Goal: Task Accomplishment & Management: Use online tool/utility

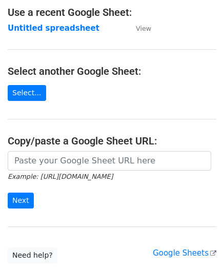
scroll to position [134, 0]
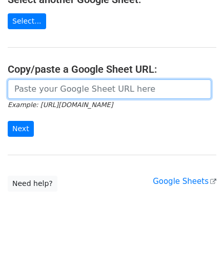
click at [47, 93] on input "url" at bounding box center [109, 88] width 203 height 19
paste input "[URL][DOMAIN_NAME]"
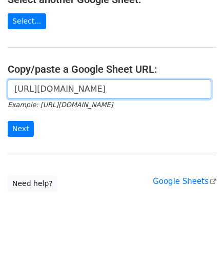
scroll to position [0, 215]
type input "[URL][DOMAIN_NAME]"
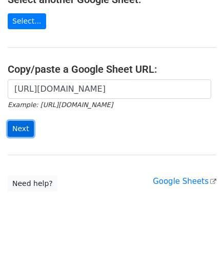
click at [18, 125] on input "Next" at bounding box center [21, 129] width 26 height 16
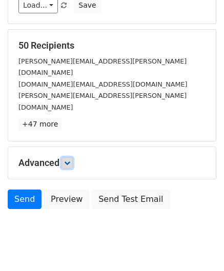
click at [66, 160] on icon at bounding box center [67, 163] width 6 height 6
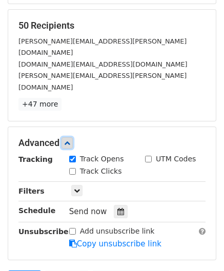
scroll to position [176, 0]
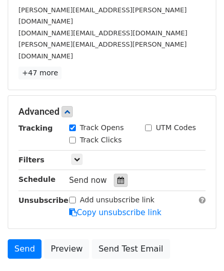
click at [117, 174] on div at bounding box center [121, 180] width 14 height 13
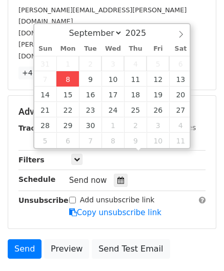
type input "2025-09-08 12:00"
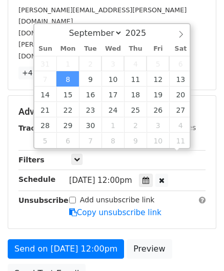
scroll to position [0, 0]
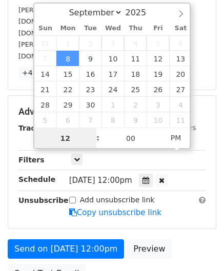
type input "2"
drag, startPoint x: 72, startPoint y: 137, endPoint x: 34, endPoint y: 139, distance: 37.9
click at [34, 139] on input "2" at bounding box center [65, 138] width 62 height 20
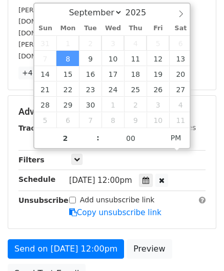
type input "2025-09-08 14:00"
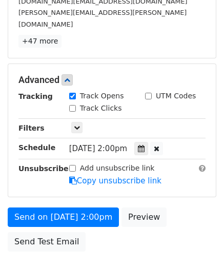
scroll to position [249, 0]
